Goal: Check status

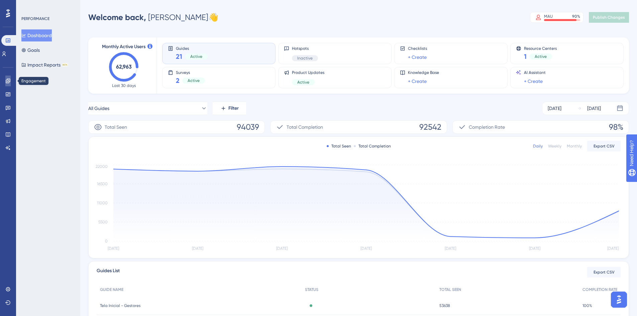
click at [5, 78] on link at bounding box center [7, 81] width 5 height 11
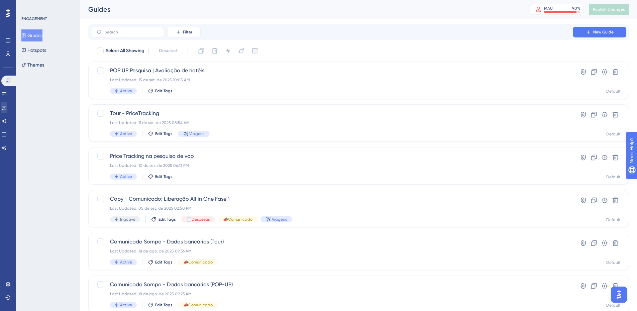
click at [8, 109] on div "✨ INSCREVA-SE AGORA✨" at bounding box center [322, 142] width 642 height 316
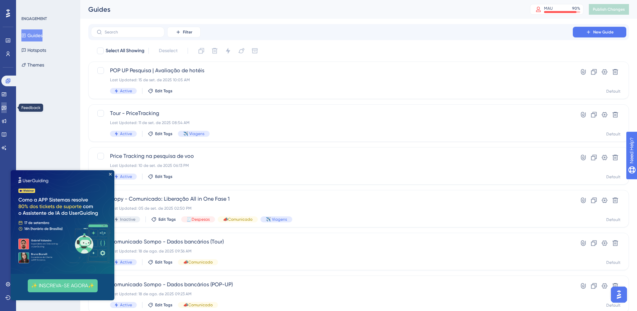
click at [7, 109] on icon at bounding box center [3, 107] width 5 height 5
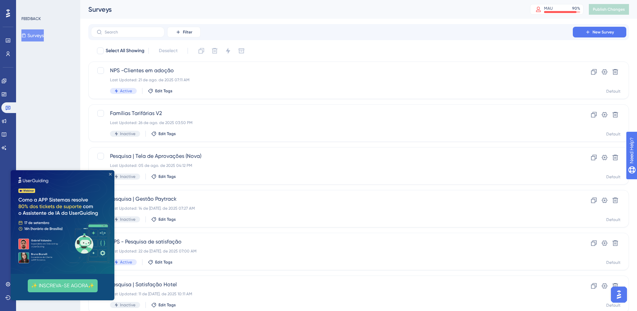
click at [111, 174] on icon "Close Preview" at bounding box center [110, 174] width 3 height 3
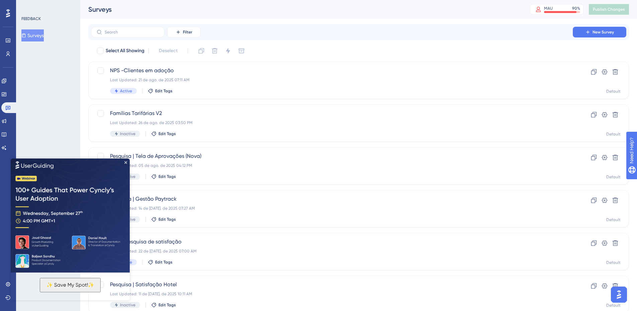
click at [125, 160] on img at bounding box center [70, 214] width 119 height 115
click at [125, 163] on icon "Close Preview" at bounding box center [125, 162] width 3 height 3
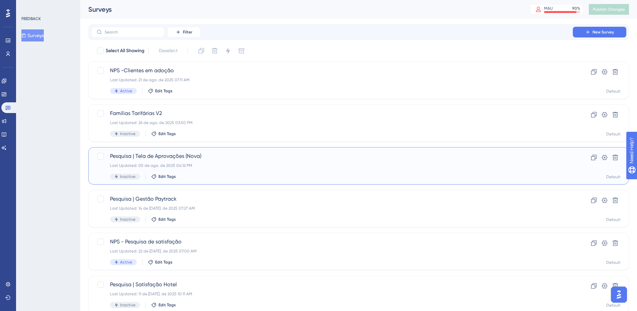
click at [190, 155] on span "Pesquisa | Tela de Aprovações (Nova)" at bounding box center [331, 156] width 443 height 8
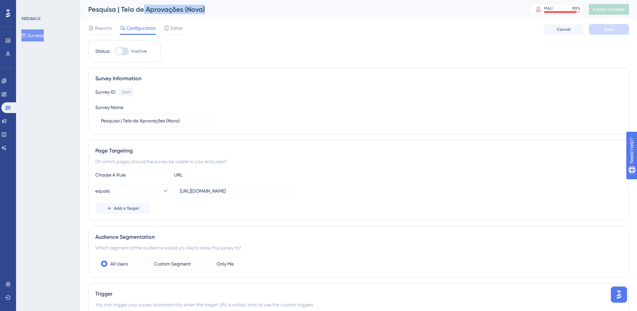
drag, startPoint x: 179, startPoint y: 11, endPoint x: 215, endPoint y: 15, distance: 36.3
click at [202, 9] on div "Pesquisa | Tela de Aprovações (Nova)" at bounding box center [300, 9] width 425 height 9
click at [223, 35] on div "Reports Configuration Editor Cancel Save" at bounding box center [358, 29] width 540 height 21
click at [97, 29] on span "Reports" at bounding box center [103, 28] width 17 height 8
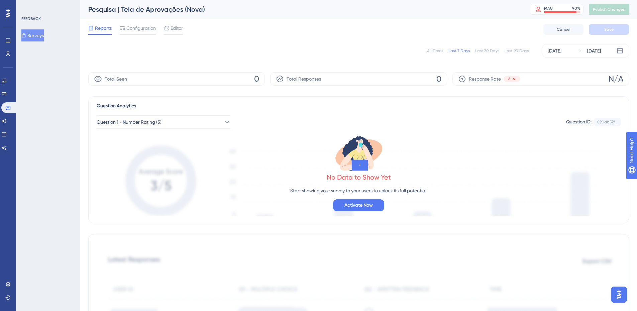
click at [433, 51] on div "All Times" at bounding box center [435, 50] width 16 height 5
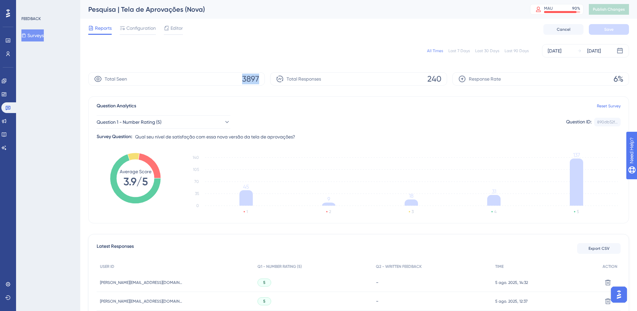
drag, startPoint x: 242, startPoint y: 78, endPoint x: 257, endPoint y: 78, distance: 15.0
click at [257, 78] on span "3897" at bounding box center [250, 79] width 17 height 11
click at [179, 44] on div "All Times Last 7 Days Last 30 Days Last 90 Days [DATE] [DATE]" at bounding box center [358, 50] width 540 height 21
drag, startPoint x: 428, startPoint y: 80, endPoint x: 442, endPoint y: 81, distance: 13.7
click at [442, 81] on div "Total Responses 240" at bounding box center [358, 78] width 176 height 13
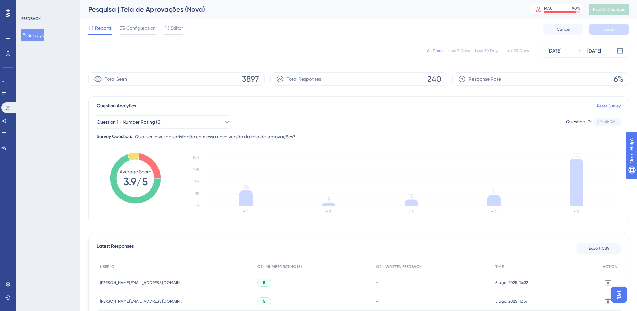
click at [311, 48] on div "All Times Last 7 Days Last 30 Days Last 90 Days [DATE] [DATE]" at bounding box center [358, 50] width 540 height 13
drag, startPoint x: 616, startPoint y: 79, endPoint x: 624, endPoint y: 80, distance: 7.9
click at [625, 80] on div "Response Rate 6%" at bounding box center [540, 78] width 176 height 13
drag, startPoint x: 310, startPoint y: 35, endPoint x: 210, endPoint y: 88, distance: 113.6
click at [309, 35] on div "Reports Configuration Editor Cancel Save" at bounding box center [358, 29] width 540 height 21
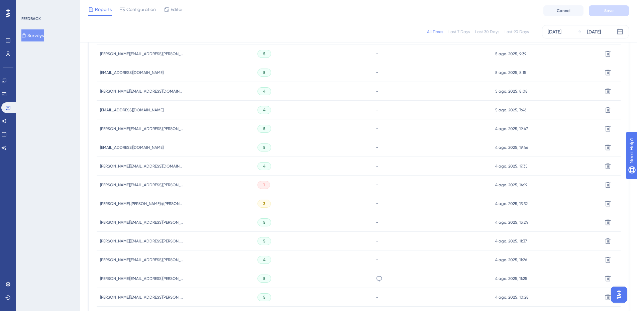
scroll to position [398, 0]
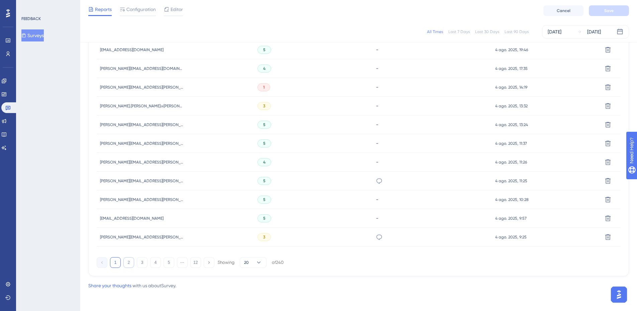
click at [127, 263] on button "2" at bounding box center [128, 262] width 11 height 11
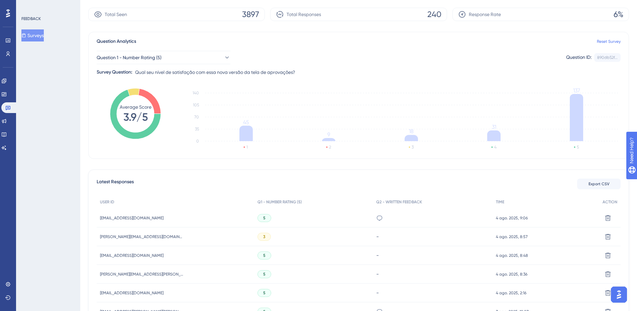
scroll to position [0, 0]
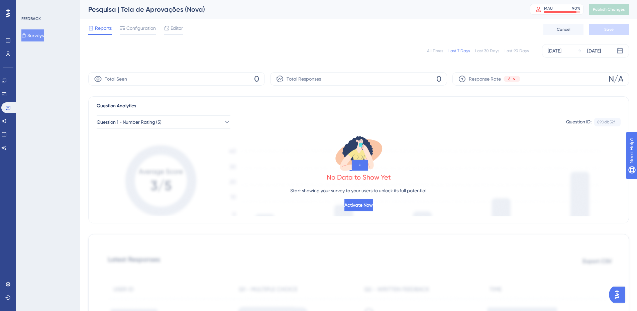
click at [439, 49] on div "All Times" at bounding box center [435, 50] width 16 height 5
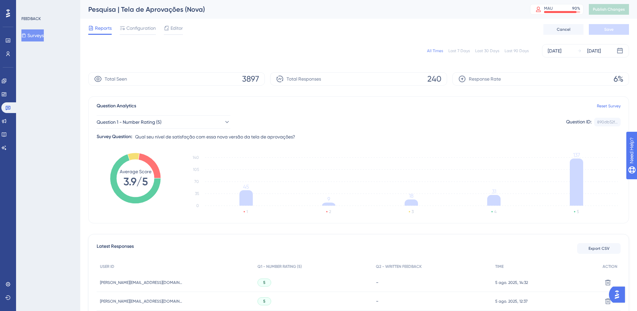
click at [235, 45] on div "All Times Last 7 Days Last 30 Days Last 90 Days [DATE] [DATE]" at bounding box center [358, 50] width 540 height 13
